Goal: Navigation & Orientation: Find specific page/section

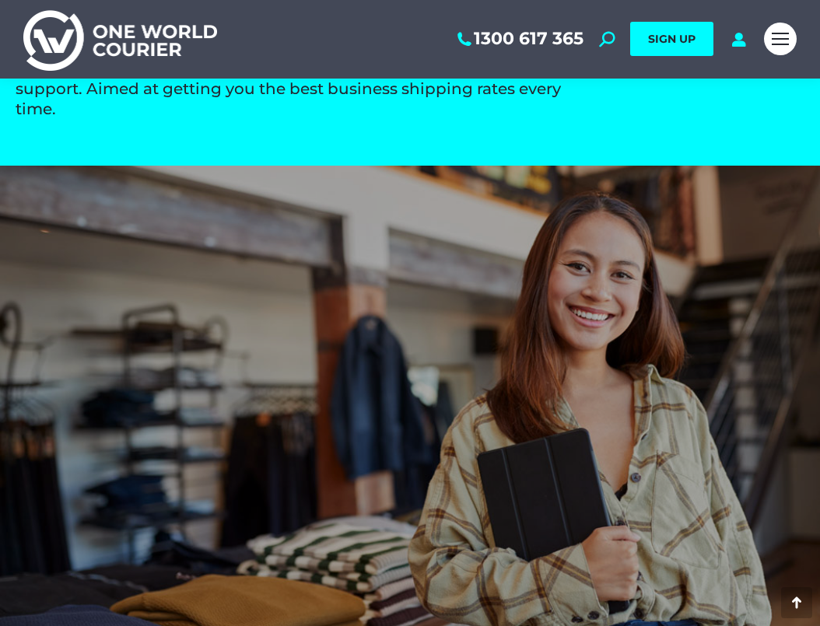
scroll to position [2385, 0]
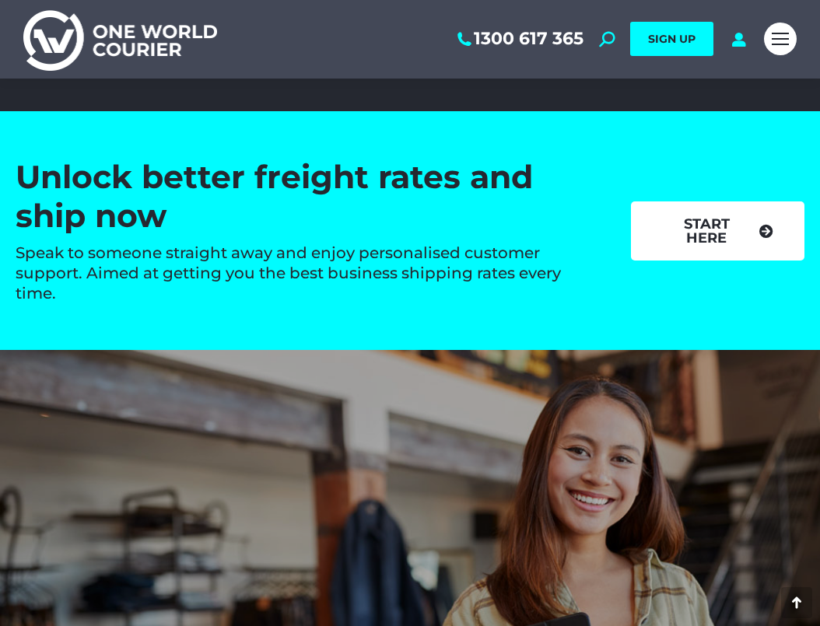
click at [736, 211] on link "start here" at bounding box center [718, 230] width 174 height 59
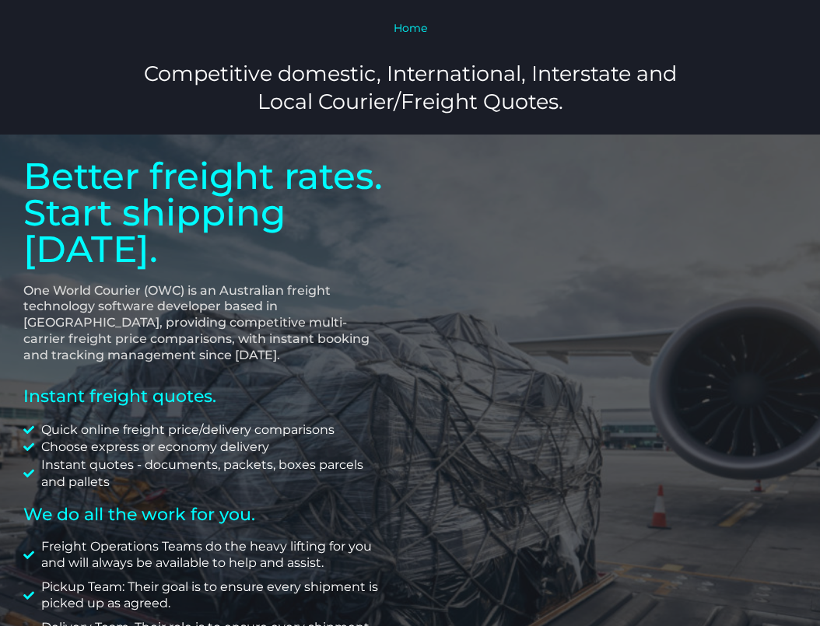
click at [404, 27] on link "Home" at bounding box center [410, 28] width 33 height 14
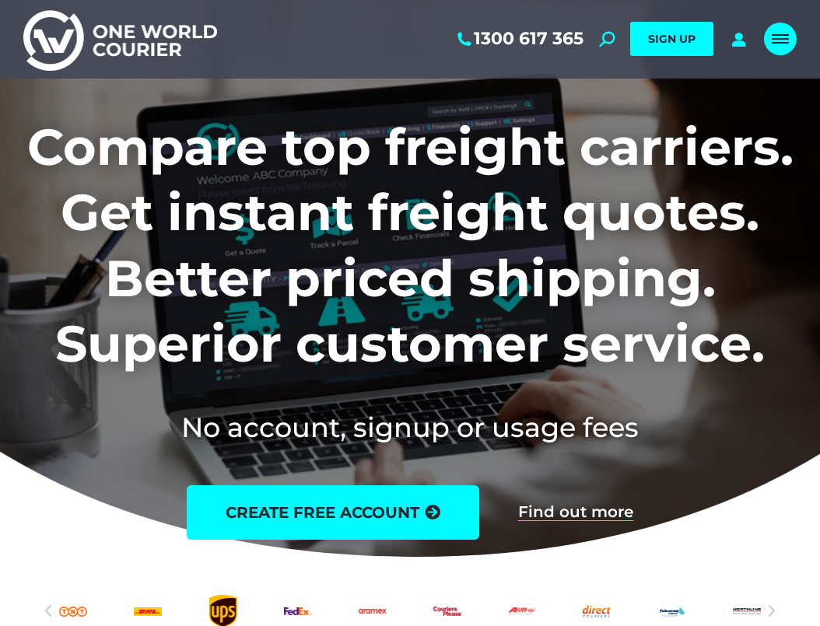
click at [787, 39] on span "Mobile menu icon" at bounding box center [779, 39] width 17 height 2
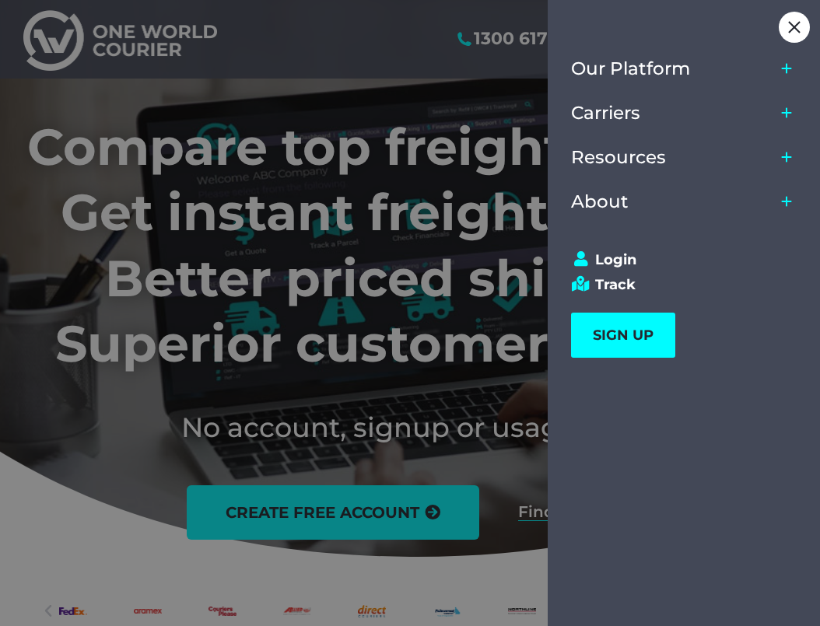
click at [782, 66] on icon "Main Menu" at bounding box center [786, 68] width 12 height 12
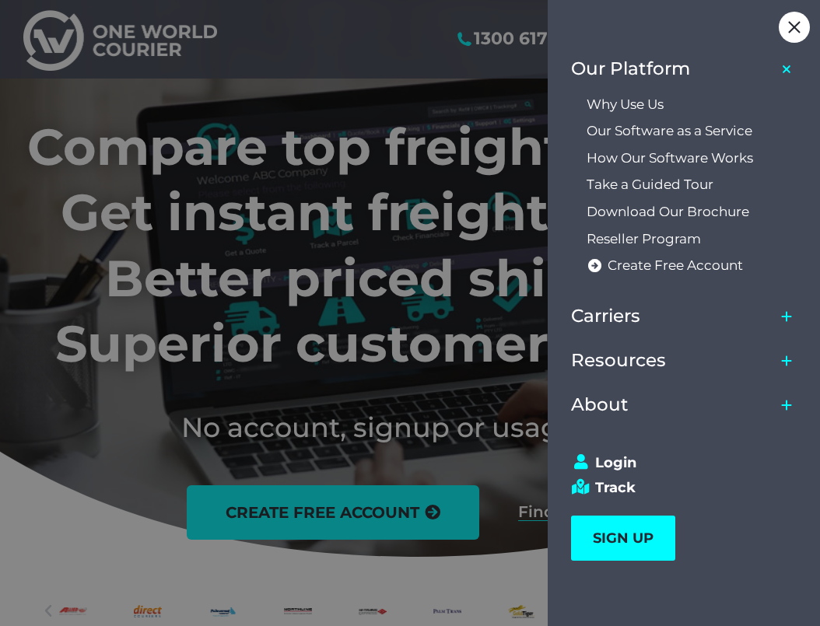
click at [282, 359] on div at bounding box center [410, 313] width 820 height 626
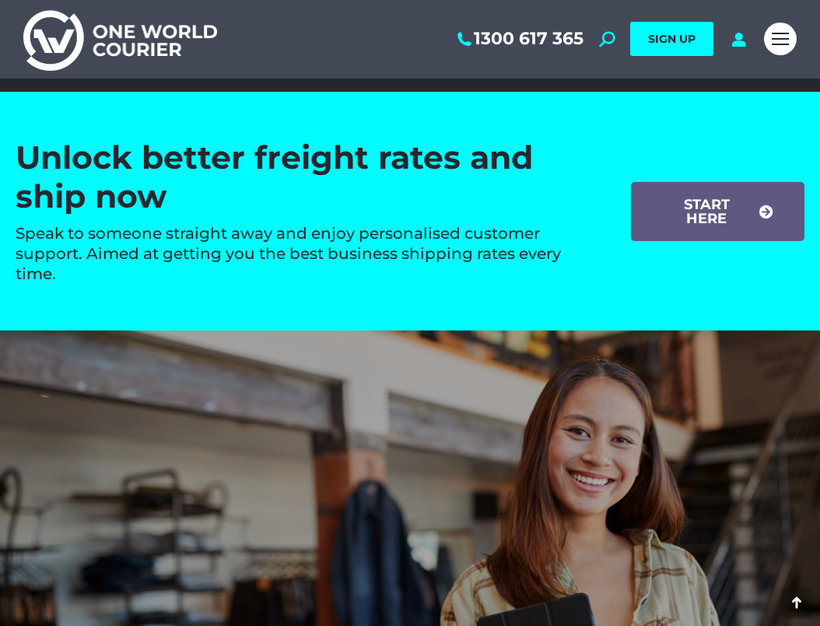
scroll to position [2384, 0]
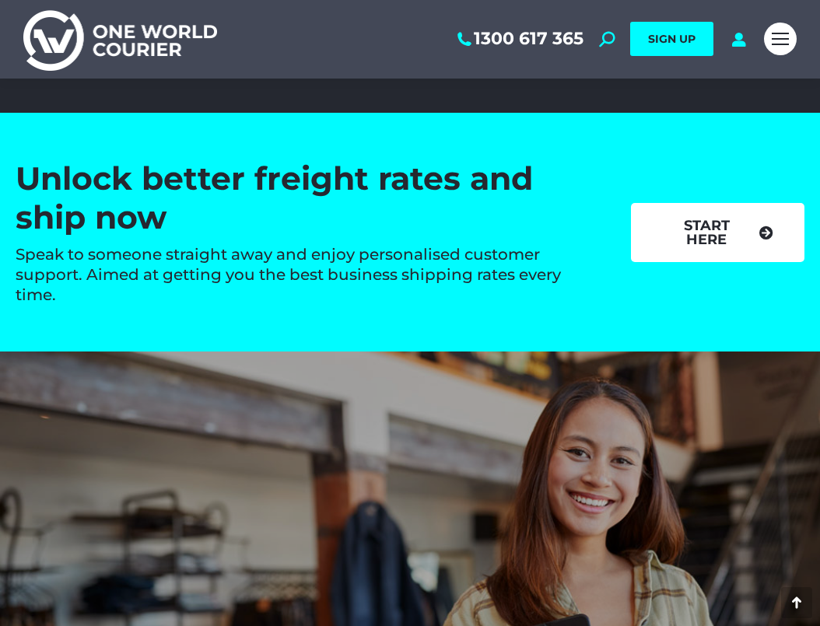
click at [662, 233] on link "start here" at bounding box center [718, 232] width 174 height 59
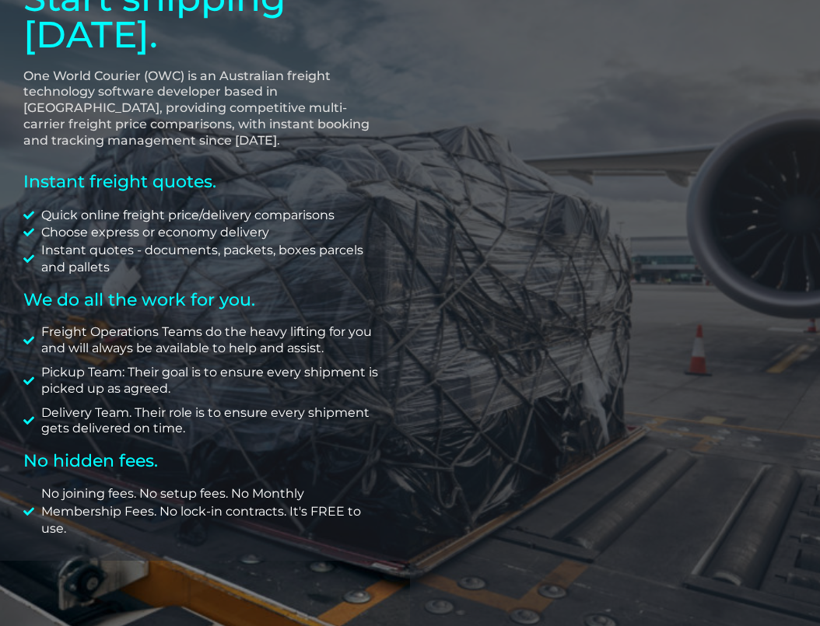
scroll to position [314, 0]
